Goal: Information Seeking & Learning: Learn about a topic

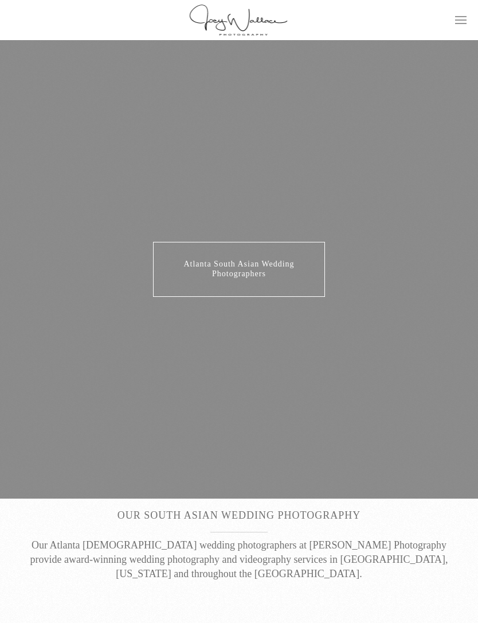
click at [455, 23] on rect "Open menu" at bounding box center [460, 23] width 11 height 1
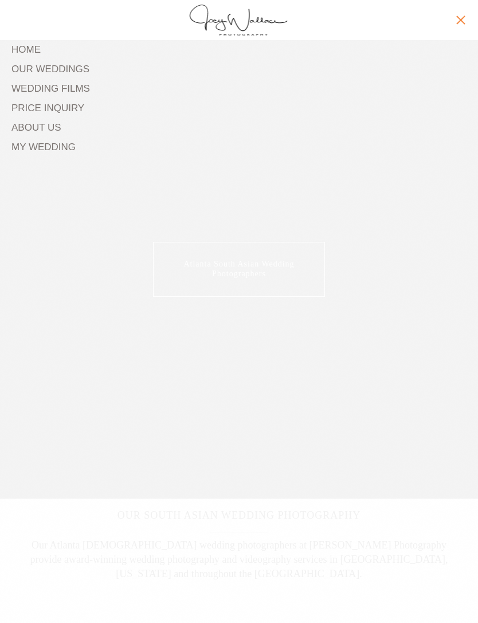
click at [64, 114] on link "Price Inquiry" at bounding box center [238, 108] width 455 height 19
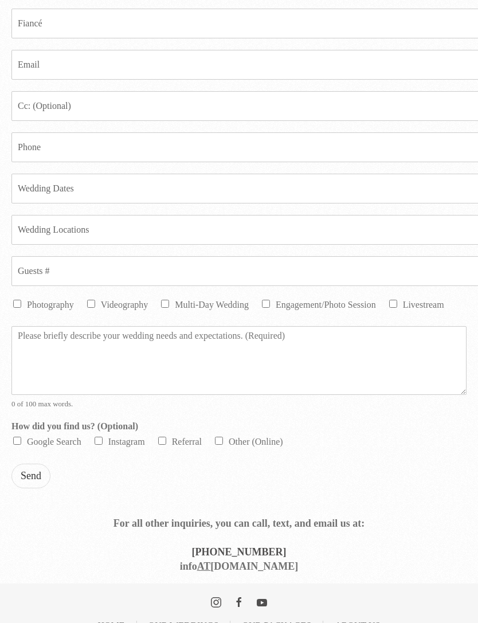
scroll to position [470, 0]
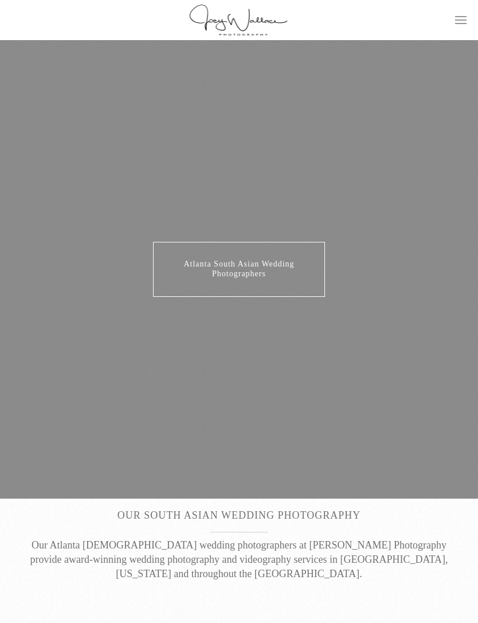
click at [457, 19] on icon ".uk-navbar-toggle-icon svg>[class*="line-"]{transition:0.2s ease-in-out;transit…" at bounding box center [460, 19] width 11 height 11
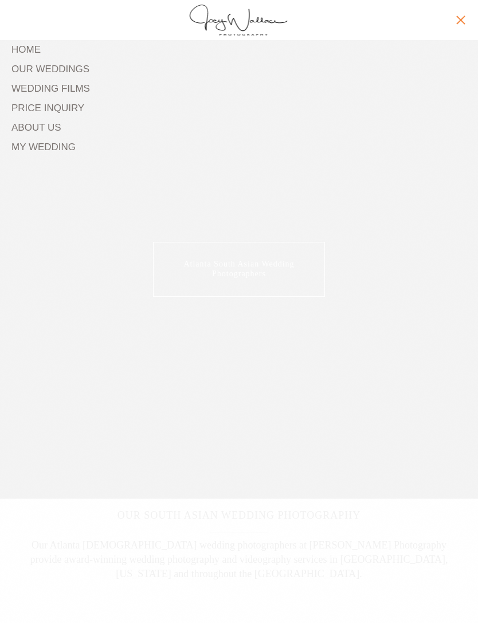
click at [72, 88] on link "Wedding Films" at bounding box center [238, 88] width 455 height 19
click at [464, 21] on icon ".uk-navbar-toggle-icon svg>[class*="line-"]{transition:0.2s ease-in-out;transit…" at bounding box center [460, 19] width 11 height 11
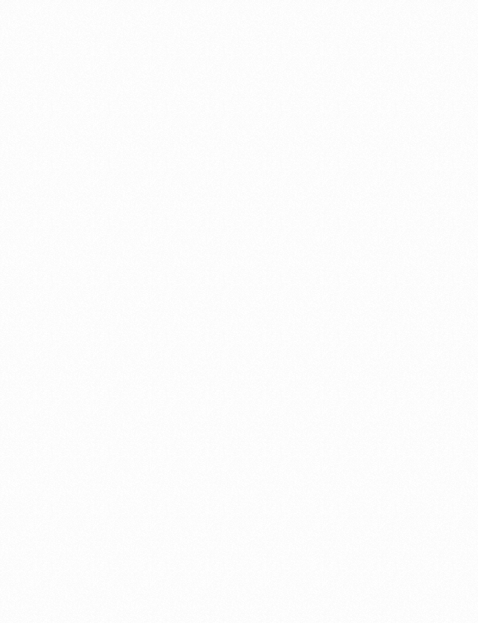
scroll to position [1018, 0]
